Goal: Transaction & Acquisition: Register for event/course

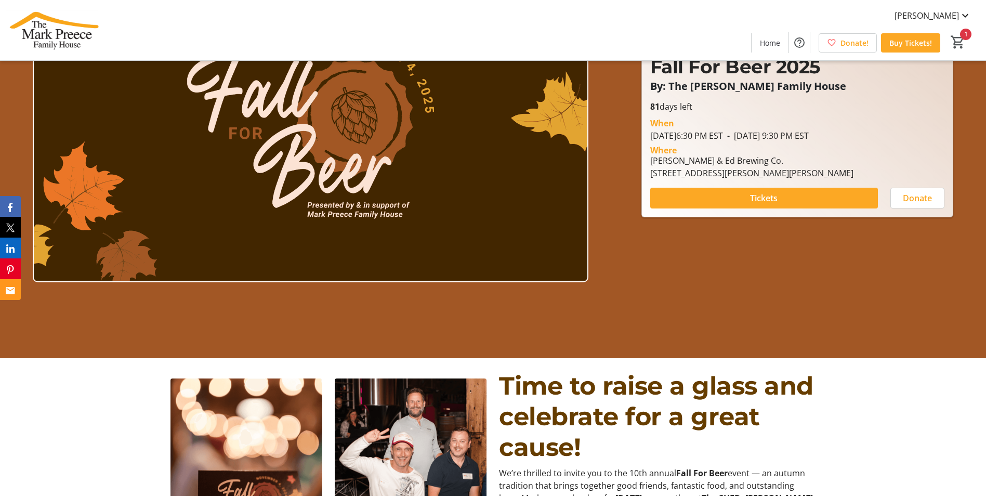
scroll to position [156, 0]
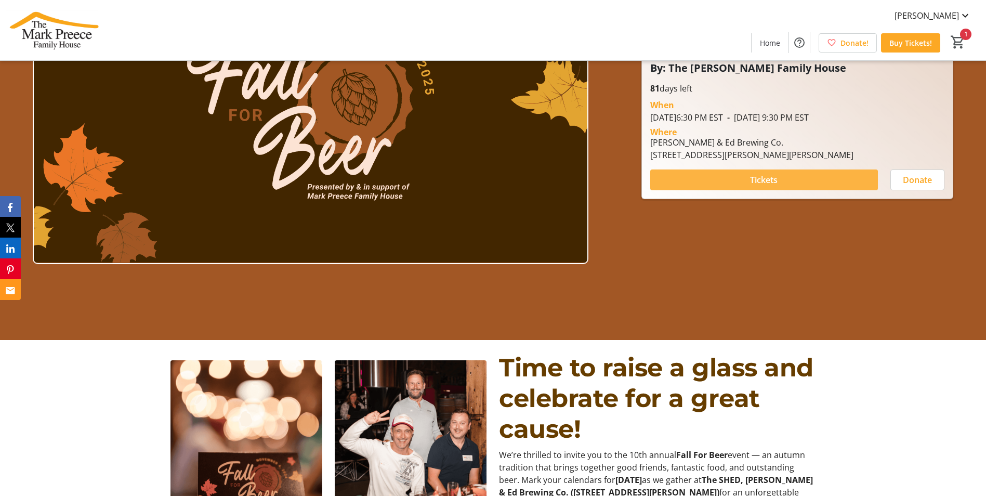
click at [731, 185] on span at bounding box center [764, 179] width 228 height 25
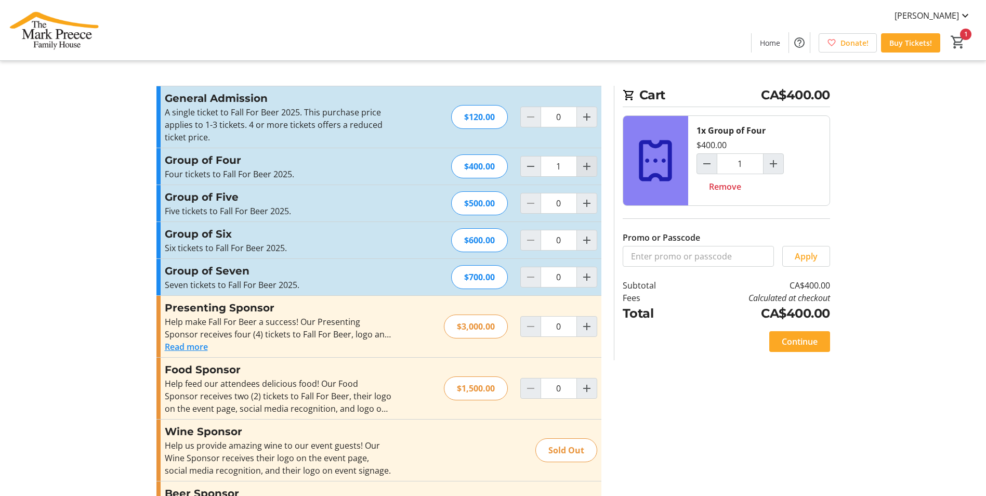
click at [593, 168] on span "Increment by one" at bounding box center [587, 166] width 20 height 20
type input "3"
click at [535, 169] on mat-icon "Decrement by one" at bounding box center [530, 166] width 12 height 12
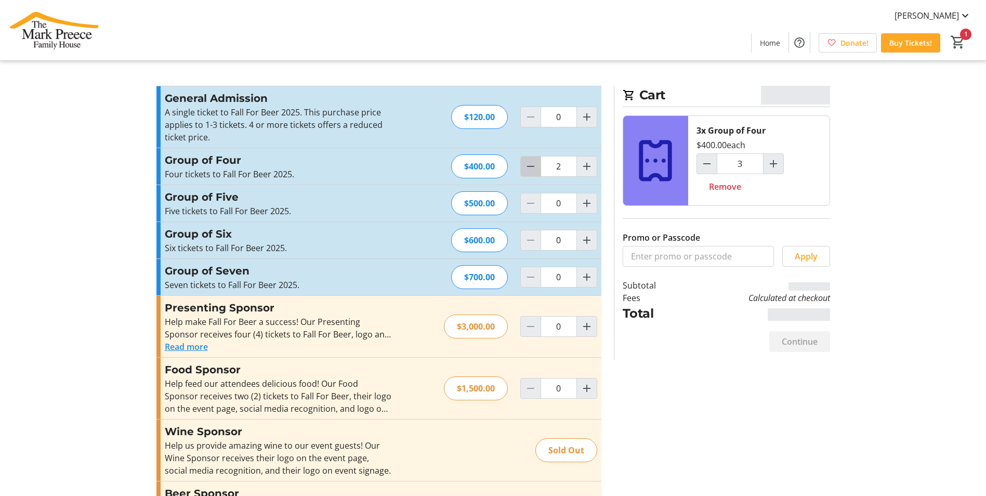
click at [535, 169] on mat-icon "Decrement by one" at bounding box center [530, 166] width 12 height 12
type input "0"
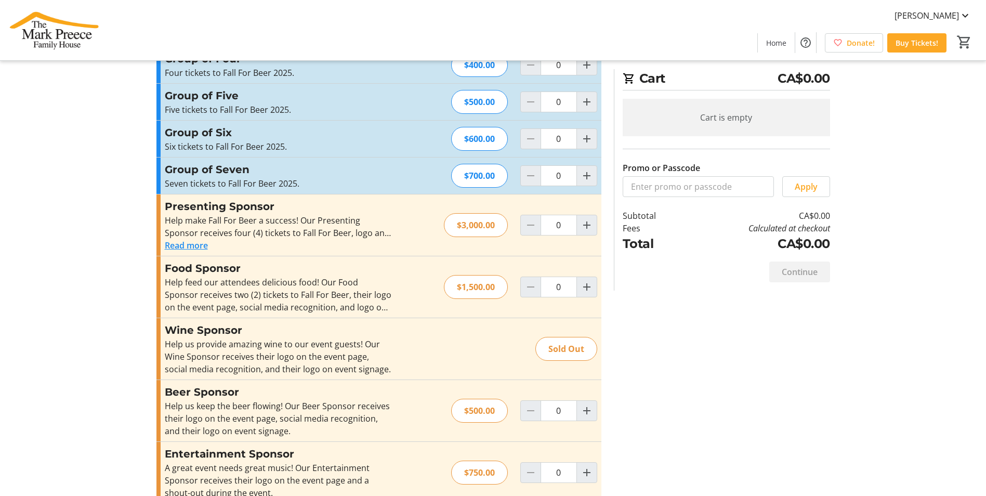
scroll to position [104, 0]
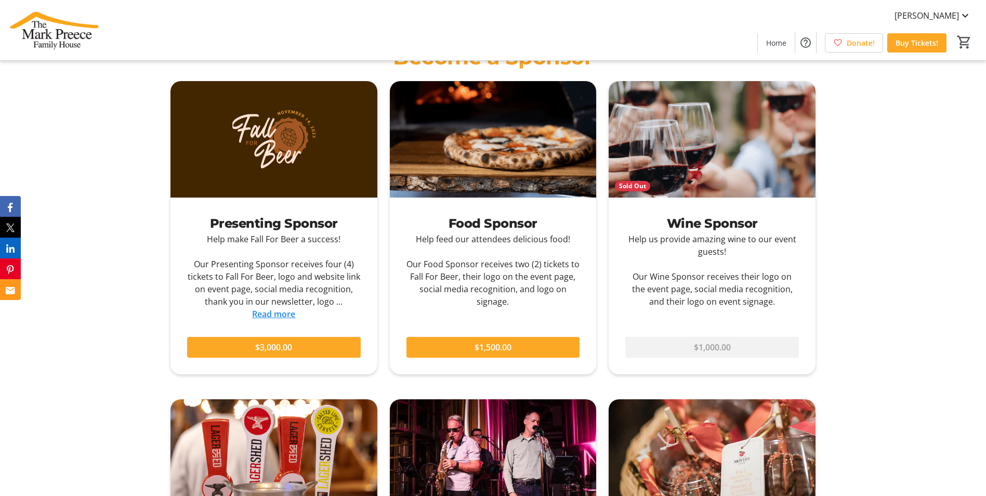
scroll to position [831, 0]
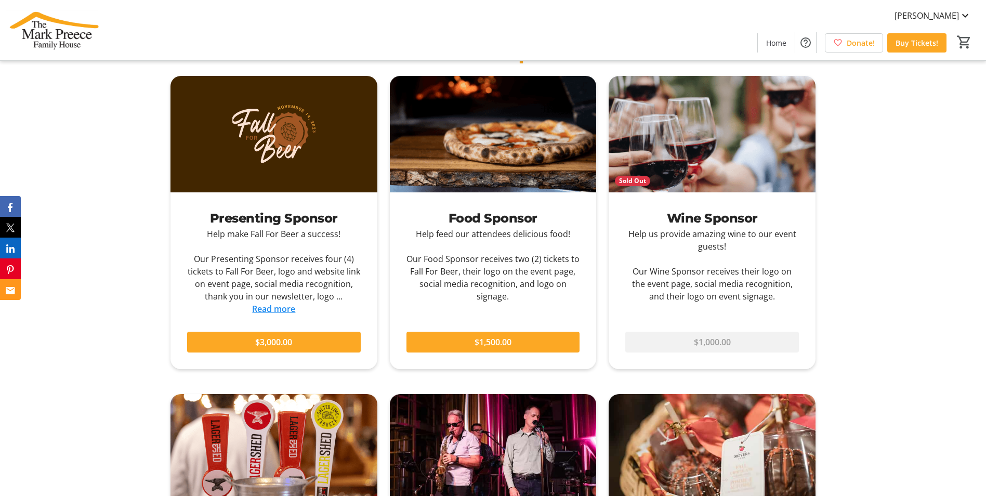
click at [290, 308] on link "Read more" at bounding box center [273, 308] width 43 height 11
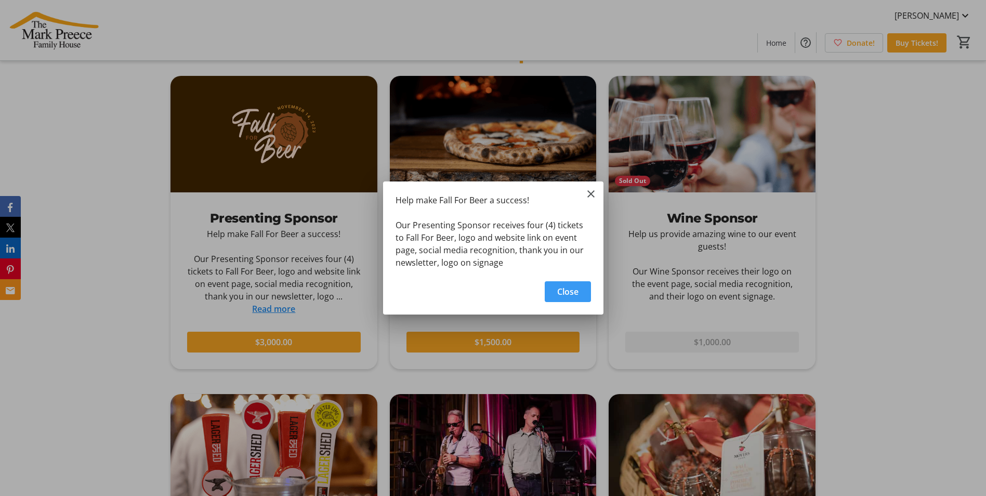
click at [583, 192] on div "Help make Fall For Beer a success! Our Presenting Sponsor receives four (4) tic…" at bounding box center [493, 228] width 220 height 94
click at [588, 192] on mat-icon "Close" at bounding box center [591, 194] width 12 height 12
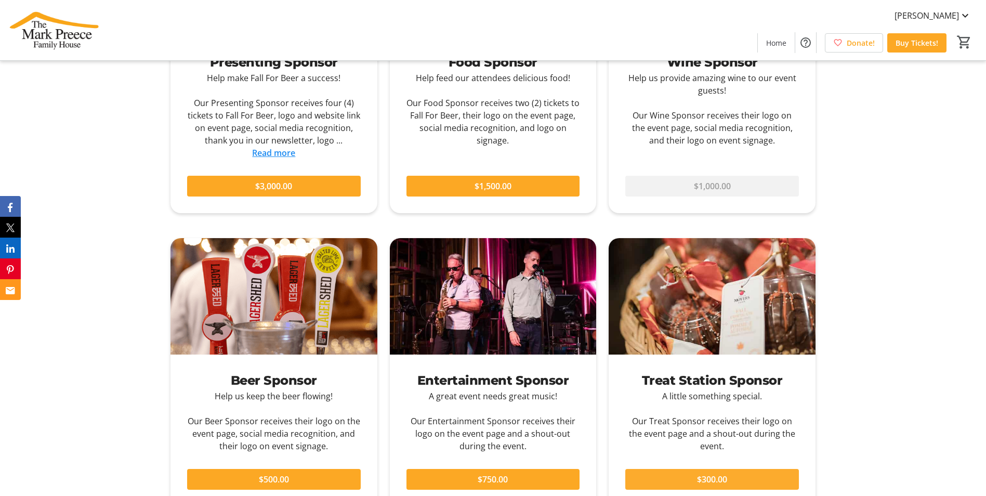
scroll to position [935, 0]
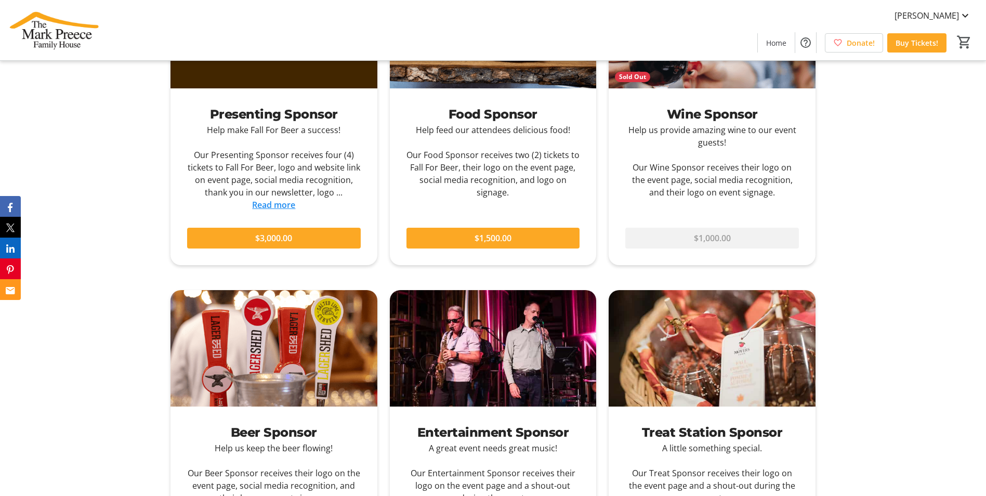
click at [287, 207] on link "Read more" at bounding box center [273, 204] width 43 height 11
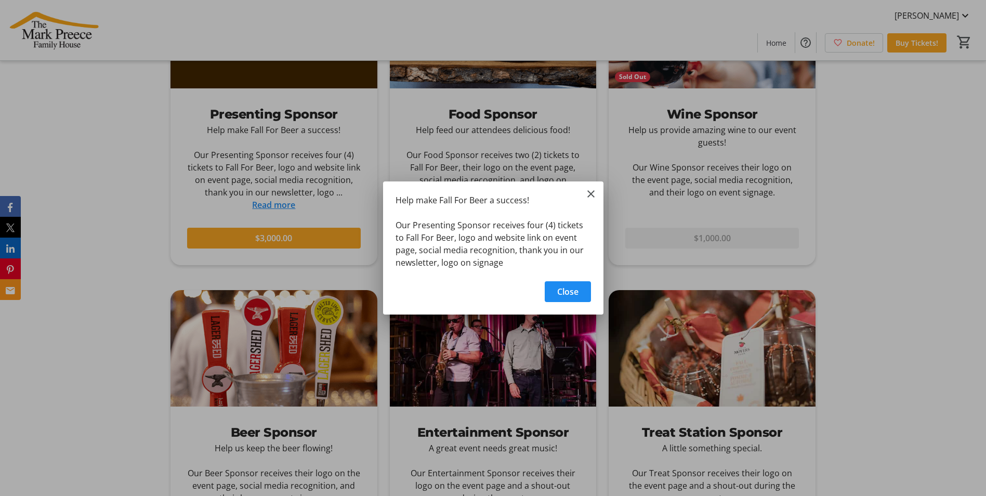
scroll to position [0, 0]
click at [589, 194] on mat-icon "Close" at bounding box center [591, 194] width 12 height 12
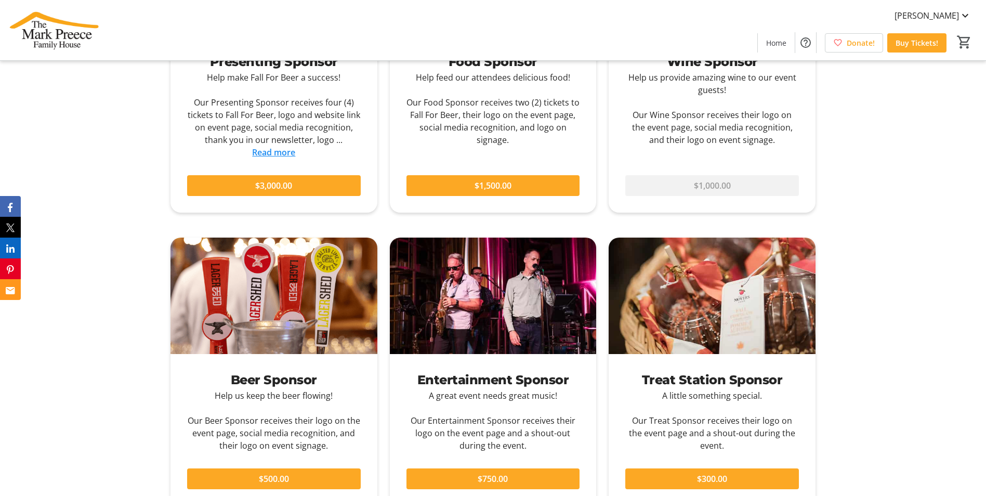
scroll to position [987, 0]
